Goal: Complete application form

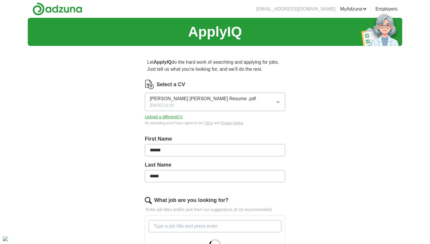
scroll to position [19, 0]
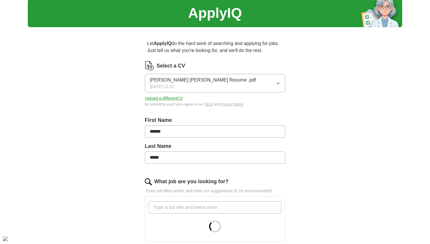
click at [222, 78] on button "[PERSON_NAME] [PERSON_NAME] Resume .pdf [DATE] 11:52" at bounding box center [215, 83] width 140 height 18
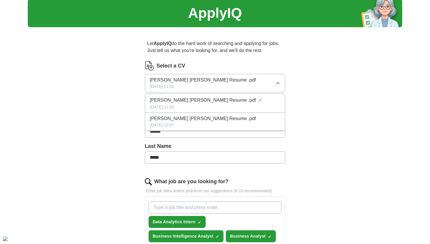
click at [222, 78] on button "[PERSON_NAME] [PERSON_NAME] Resume .pdf [DATE] 11:52" at bounding box center [215, 83] width 140 height 18
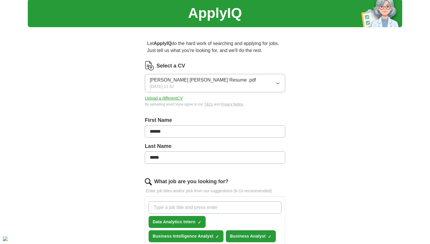
click at [168, 100] on button "Upload a different CV" at bounding box center [164, 98] width 38 height 6
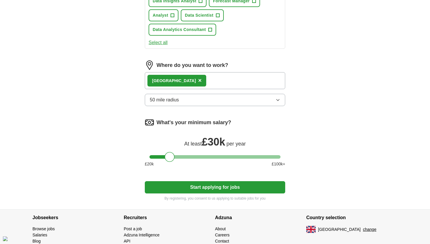
scroll to position [300, 0]
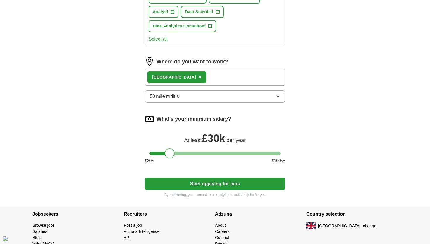
click at [182, 80] on div "London ×" at bounding box center [215, 77] width 140 height 17
click at [212, 180] on button "Start applying for jobs" at bounding box center [215, 184] width 140 height 12
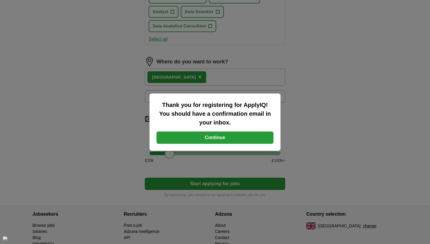
click at [210, 140] on button "Continue" at bounding box center [214, 138] width 117 height 12
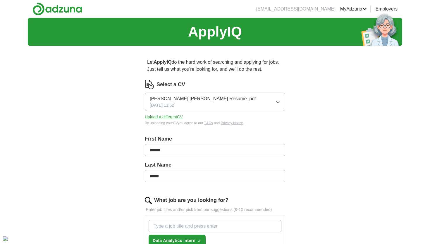
click at [0, 0] on link "ApplyIQ" at bounding box center [0, 0] width 0 height 0
